Goal: Transaction & Acquisition: Purchase product/service

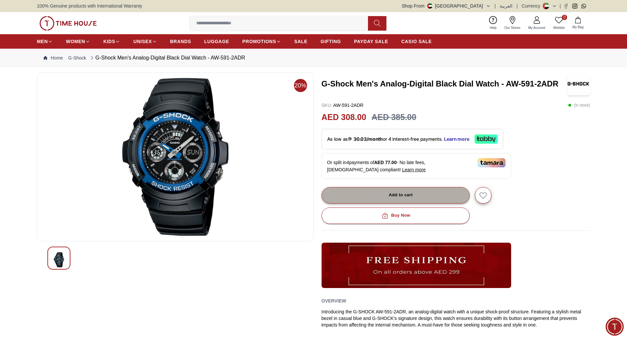
click at [420, 196] on button "Add to cart" at bounding box center [395, 195] width 148 height 16
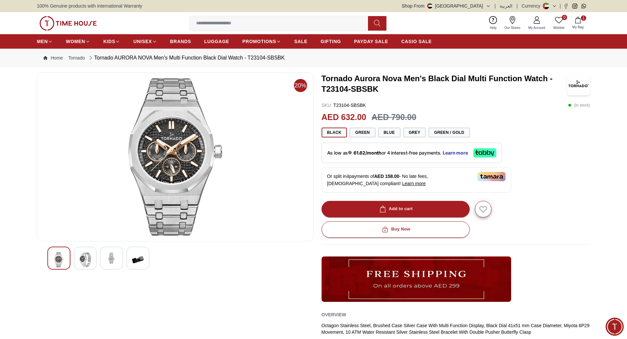
click at [83, 24] on img at bounding box center [67, 23] width 57 height 14
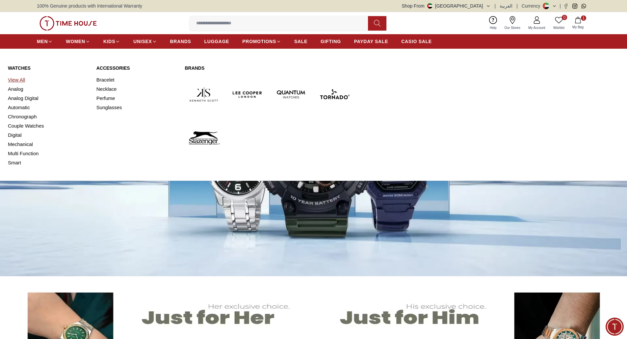
click at [16, 78] on link "View All" at bounding box center [48, 79] width 81 height 9
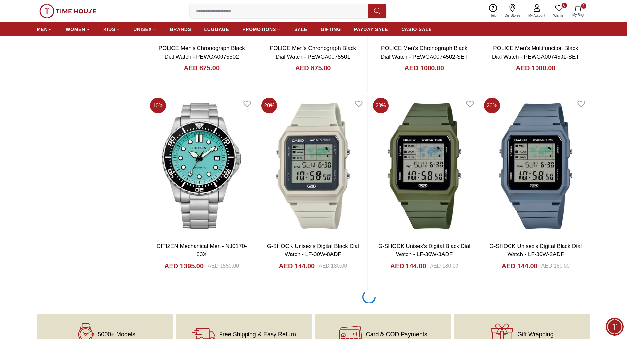
scroll to position [1898, 0]
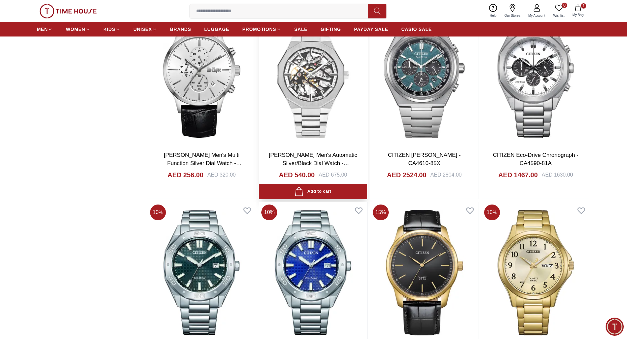
scroll to position [2556, 0]
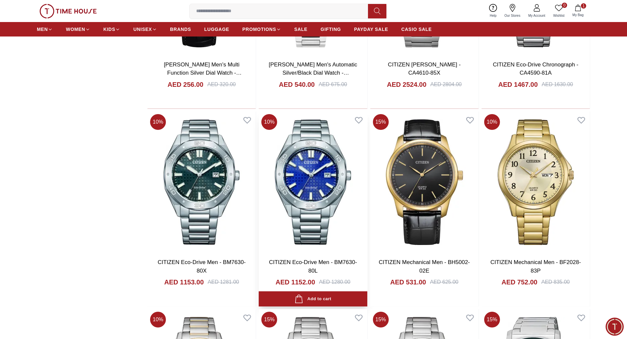
click at [326, 197] on img at bounding box center [313, 181] width 108 height 141
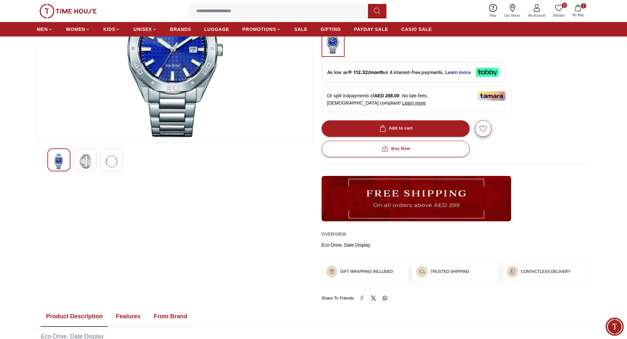
scroll to position [197, 0]
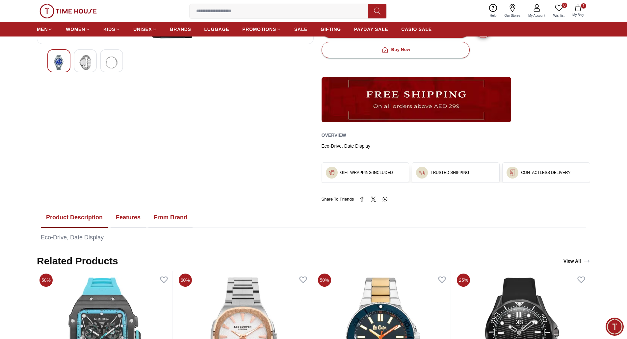
click at [132, 216] on button "Features" at bounding box center [128, 218] width 35 height 20
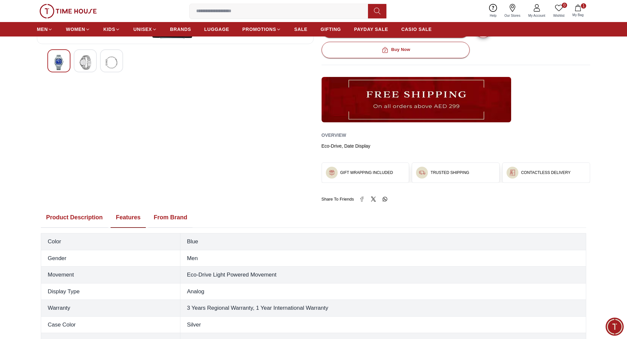
click at [79, 216] on button "Product Description" at bounding box center [74, 218] width 67 height 20
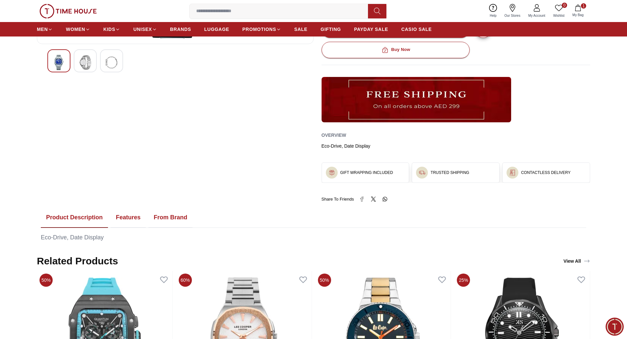
click at [162, 216] on button "From Brand" at bounding box center [170, 218] width 44 height 20
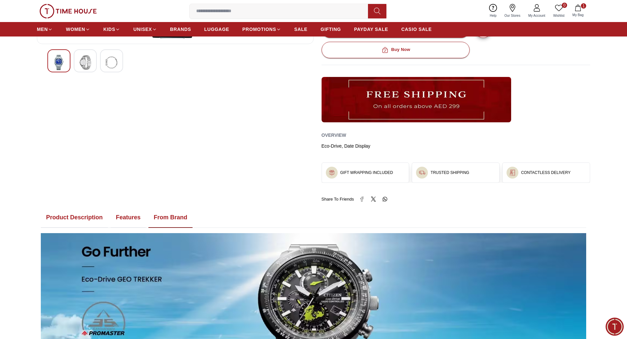
click at [122, 216] on button "Features" at bounding box center [128, 218] width 35 height 20
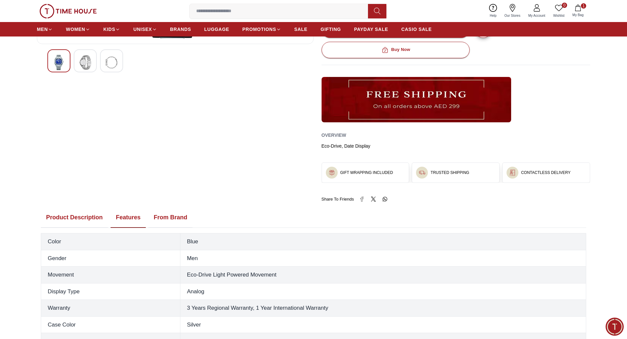
click at [79, 216] on button "Product Description" at bounding box center [74, 218] width 67 height 20
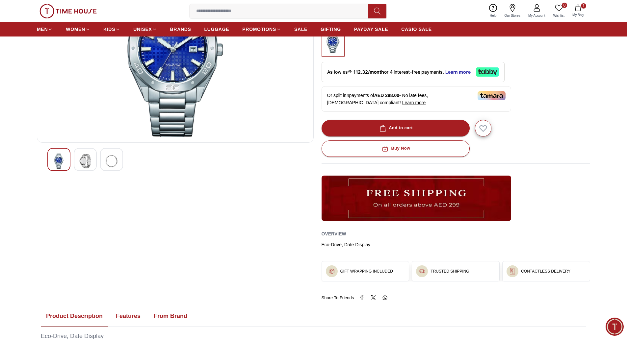
scroll to position [0, 0]
